Goal: Task Accomplishment & Management: Use online tool/utility

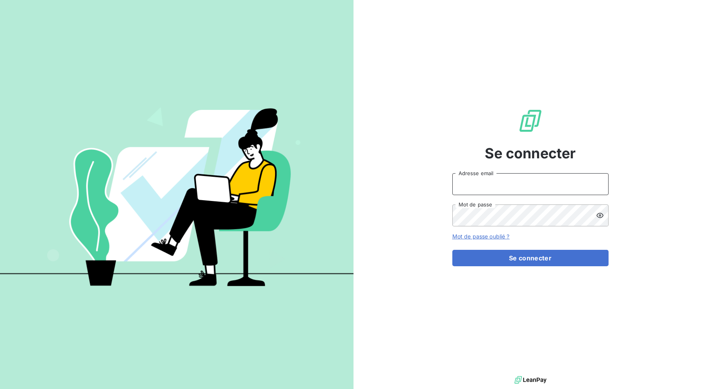
click at [538, 186] on input "Adresse email" at bounding box center [530, 184] width 156 height 22
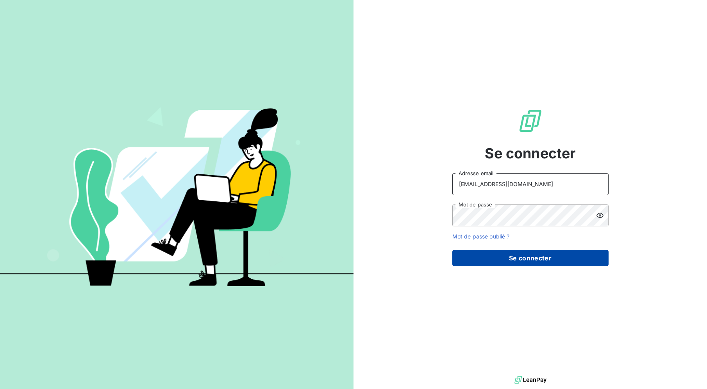
type input "[EMAIL_ADDRESS][DOMAIN_NAME]"
click at [530, 259] on button "Se connecter" at bounding box center [530, 258] width 156 height 16
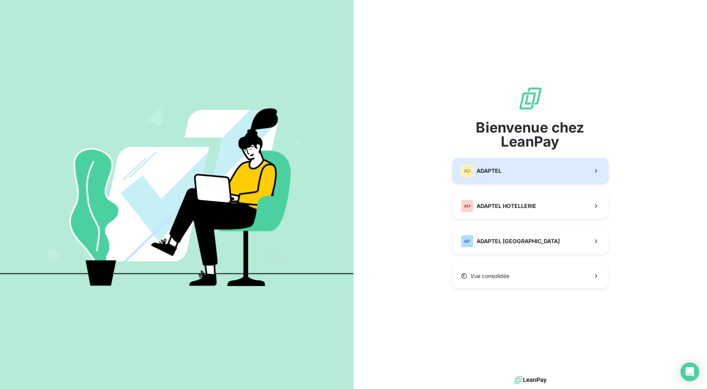
drag, startPoint x: 510, startPoint y: 175, endPoint x: 506, endPoint y: 175, distance: 4.3
click at [510, 175] on button "AD ADAPTEL" at bounding box center [530, 171] width 156 height 26
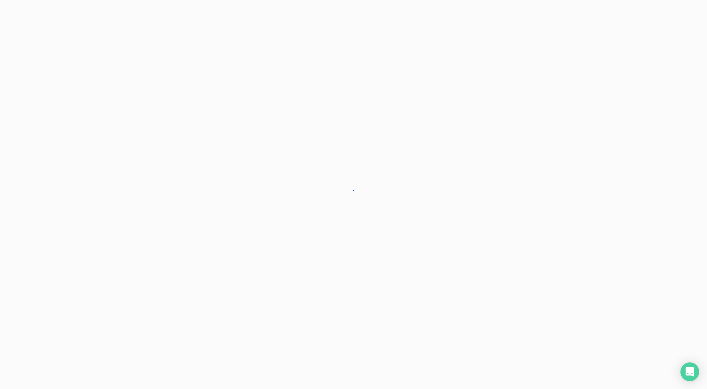
click at [506, 186] on div at bounding box center [353, 194] width 707 height 389
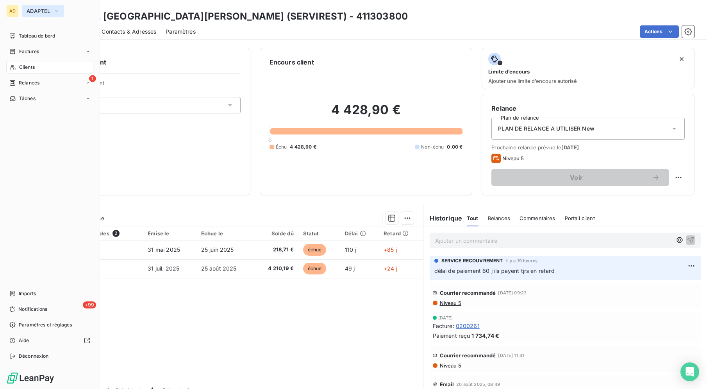
click at [34, 14] on button "ADAPTEL" at bounding box center [43, 11] width 42 height 12
click at [48, 60] on nav "Tableau de bord Factures Clients 1 Relances Tâches" at bounding box center [49, 67] width 87 height 75
click at [49, 66] on div "Clients" at bounding box center [49, 67] width 87 height 12
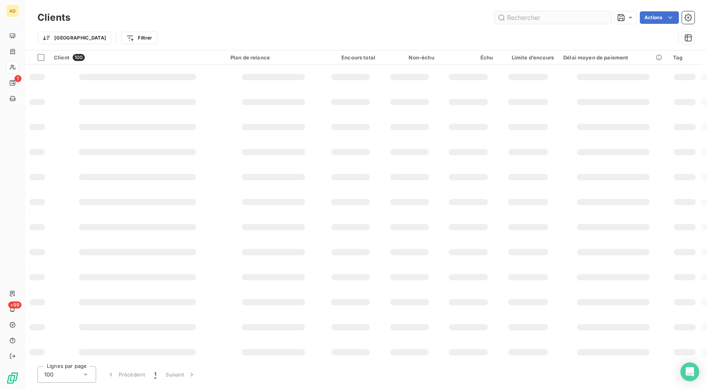
click at [525, 17] on input "text" at bounding box center [552, 17] width 117 height 12
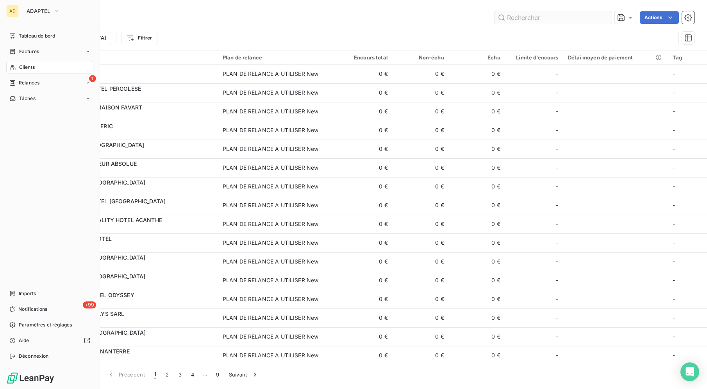
click at [525, 17] on input "text" at bounding box center [552, 17] width 117 height 12
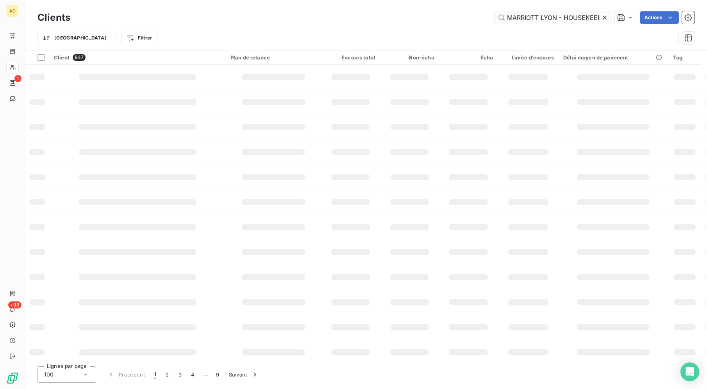
scroll to position [0, 3]
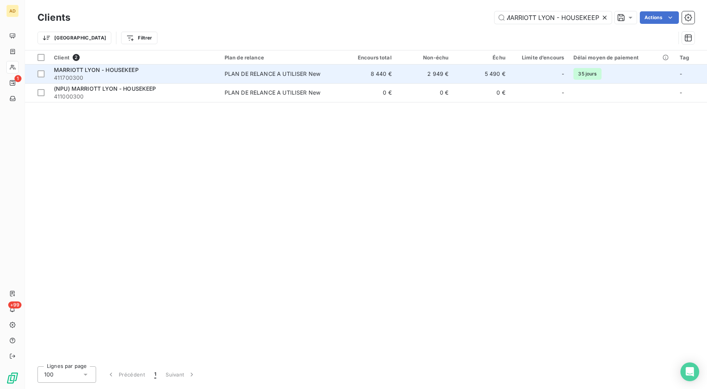
type input "MARRIOTT LYON - HOUSEKEEP"
click at [298, 77] on div "PLAN DE RELANCE A UTILISER New" at bounding box center [273, 74] width 96 height 8
